Goal: Task Accomplishment & Management: Manage account settings

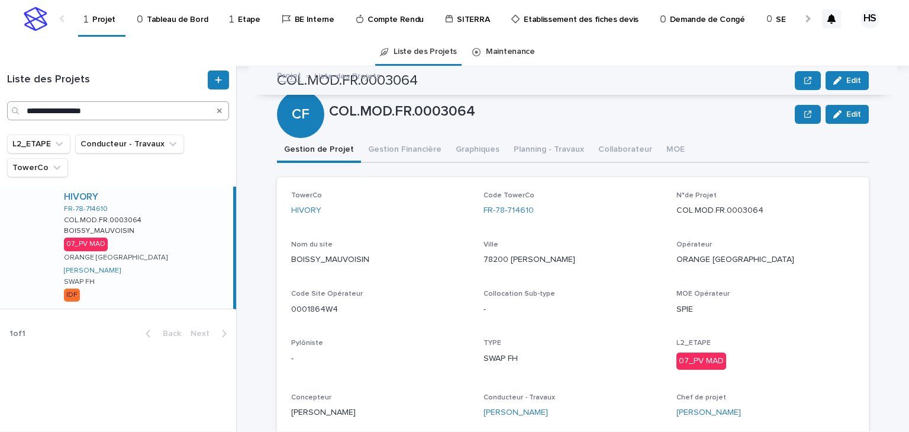
scroll to position [95, 0]
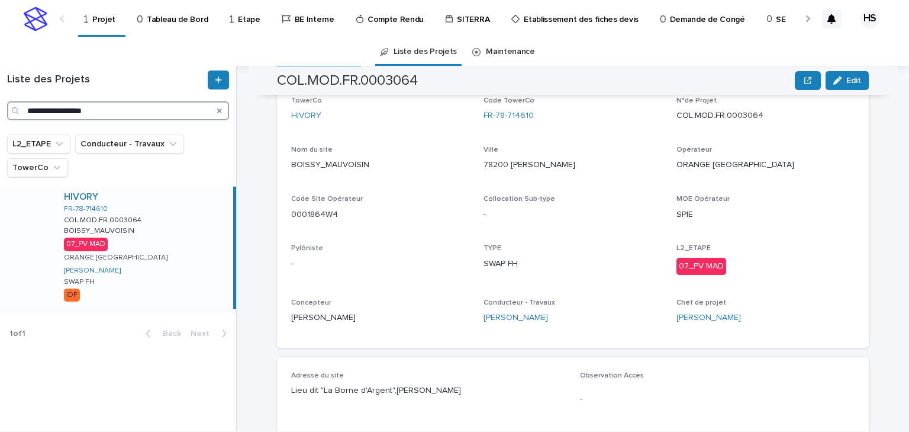
drag, startPoint x: 133, startPoint y: 115, endPoint x: 1, endPoint y: 109, distance: 132.1
click at [1, 109] on div "**********" at bounding box center [118, 95] width 236 height 50
paste input "Search"
type input "*******"
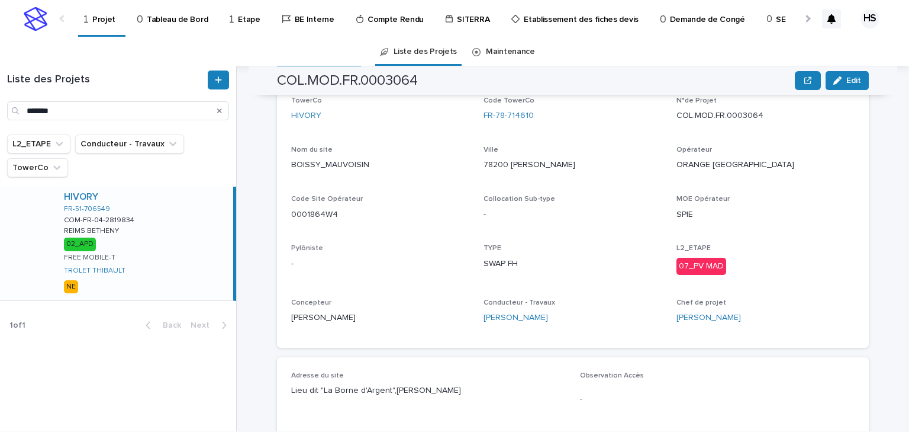
click at [166, 242] on div "HIVORY FR-51-706549 COM-FR-04-2819834 COM-FR-04-2819834 [GEOGRAPHIC_DATA] 02_AP…" at bounding box center [143, 243] width 179 height 114
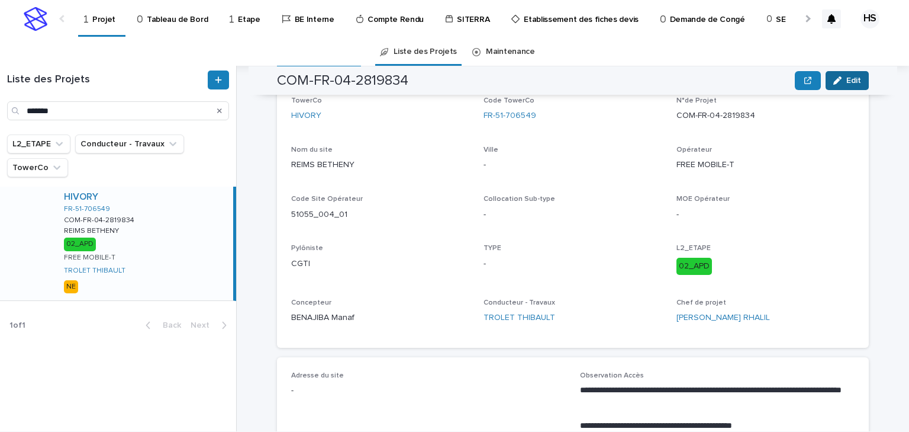
click at [838, 76] on button "Edit" at bounding box center [847, 80] width 43 height 19
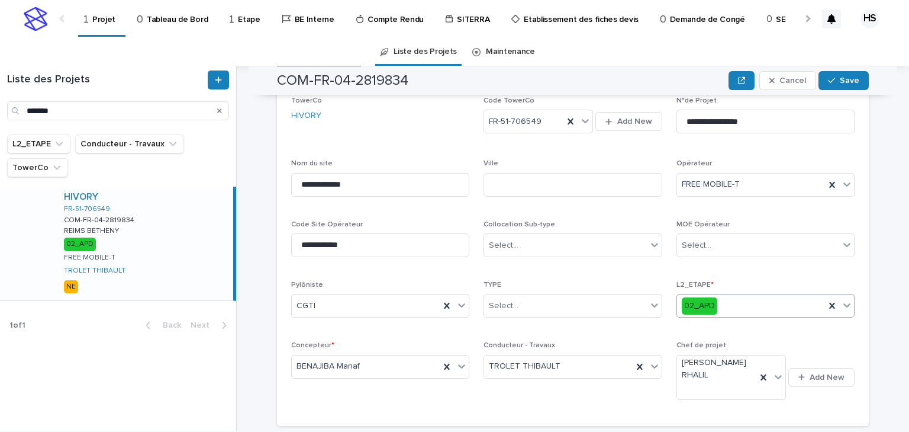
click at [751, 302] on div "02_APD" at bounding box center [751, 306] width 148 height 20
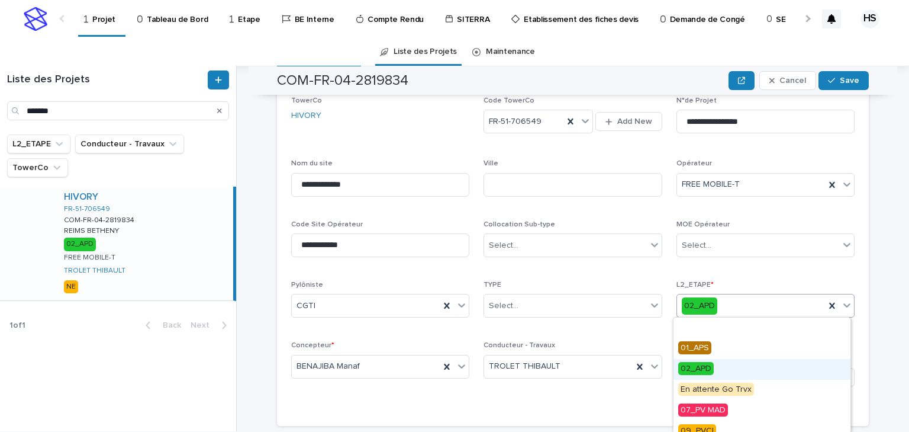
scroll to position [47, 0]
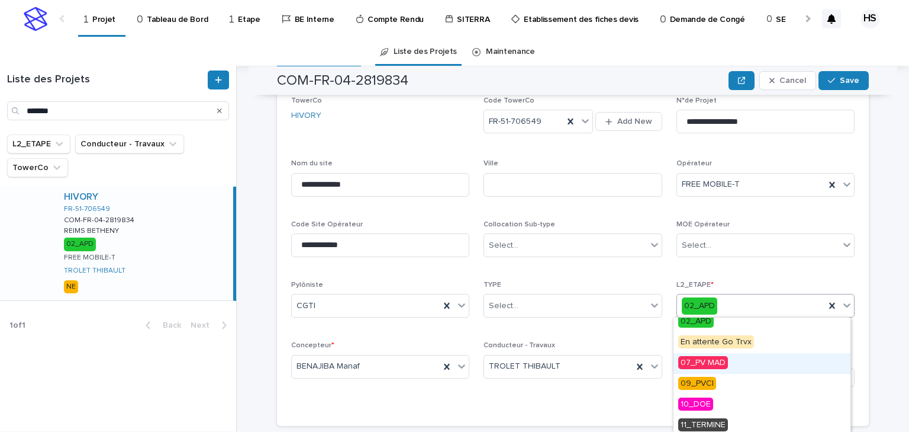
click at [715, 369] on div "07_PV MAD" at bounding box center [762, 363] width 177 height 21
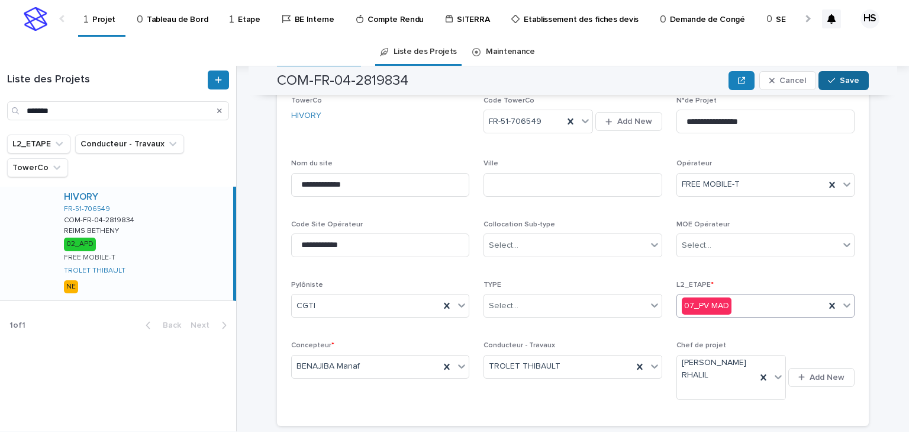
click at [837, 84] on button "Save" at bounding box center [844, 80] width 50 height 19
